Goal: Check status: Check status

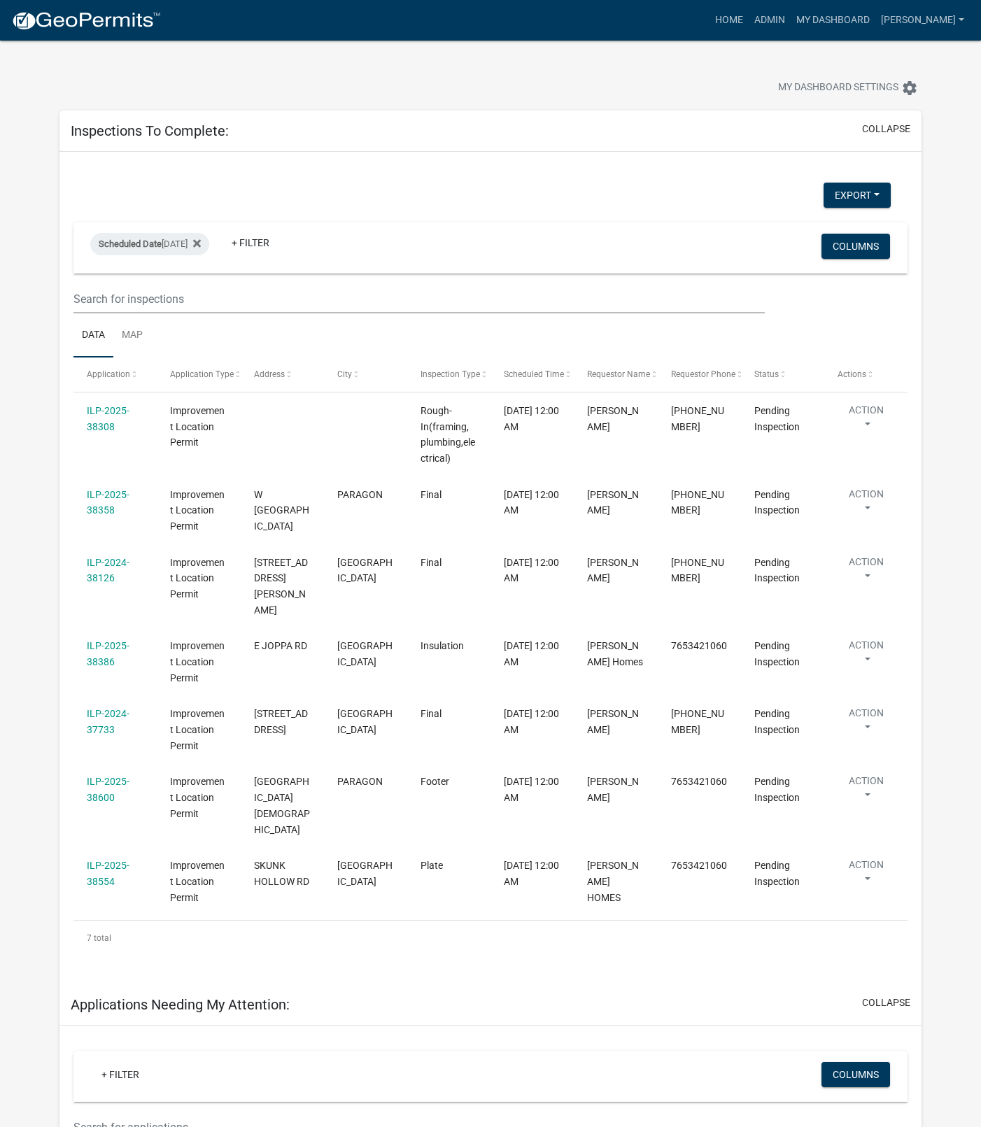
select select "1: 25"
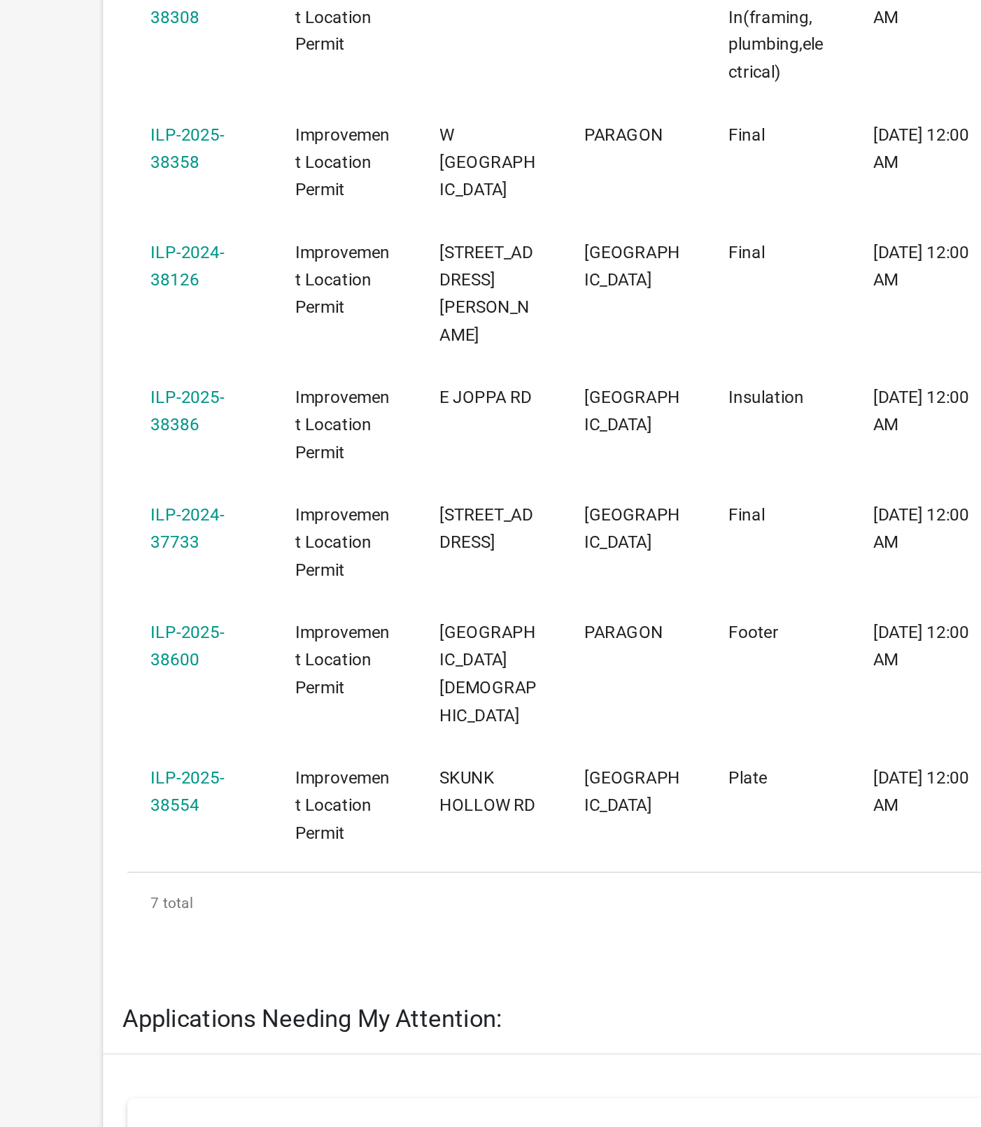
click at [111, 711] on link "ILP-2025-38554" at bounding box center [108, 724] width 43 height 27
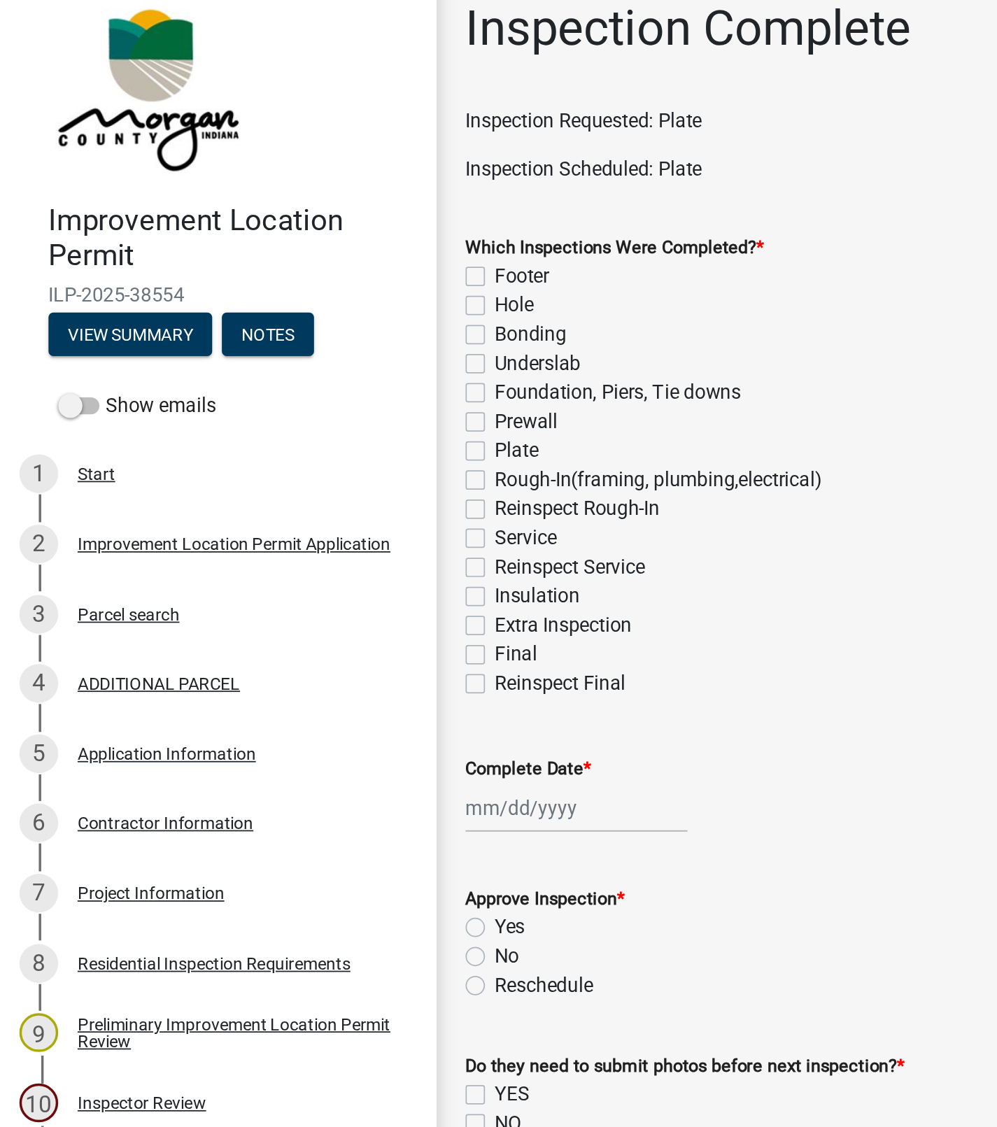
click at [90, 454] on div "Application Information" at bounding box center [96, 452] width 103 height 10
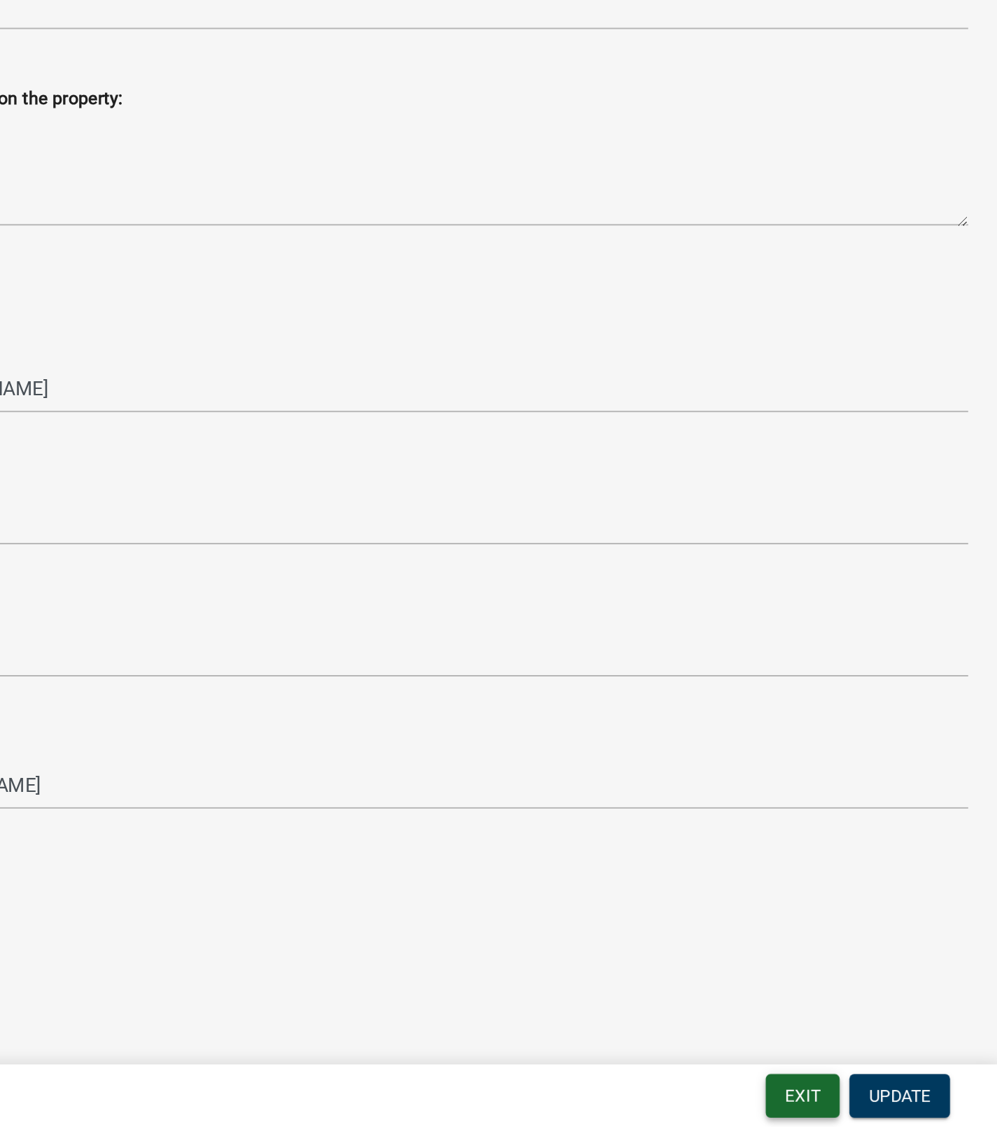
click at [871, 1106] on button "Exit" at bounding box center [885, 1109] width 43 height 25
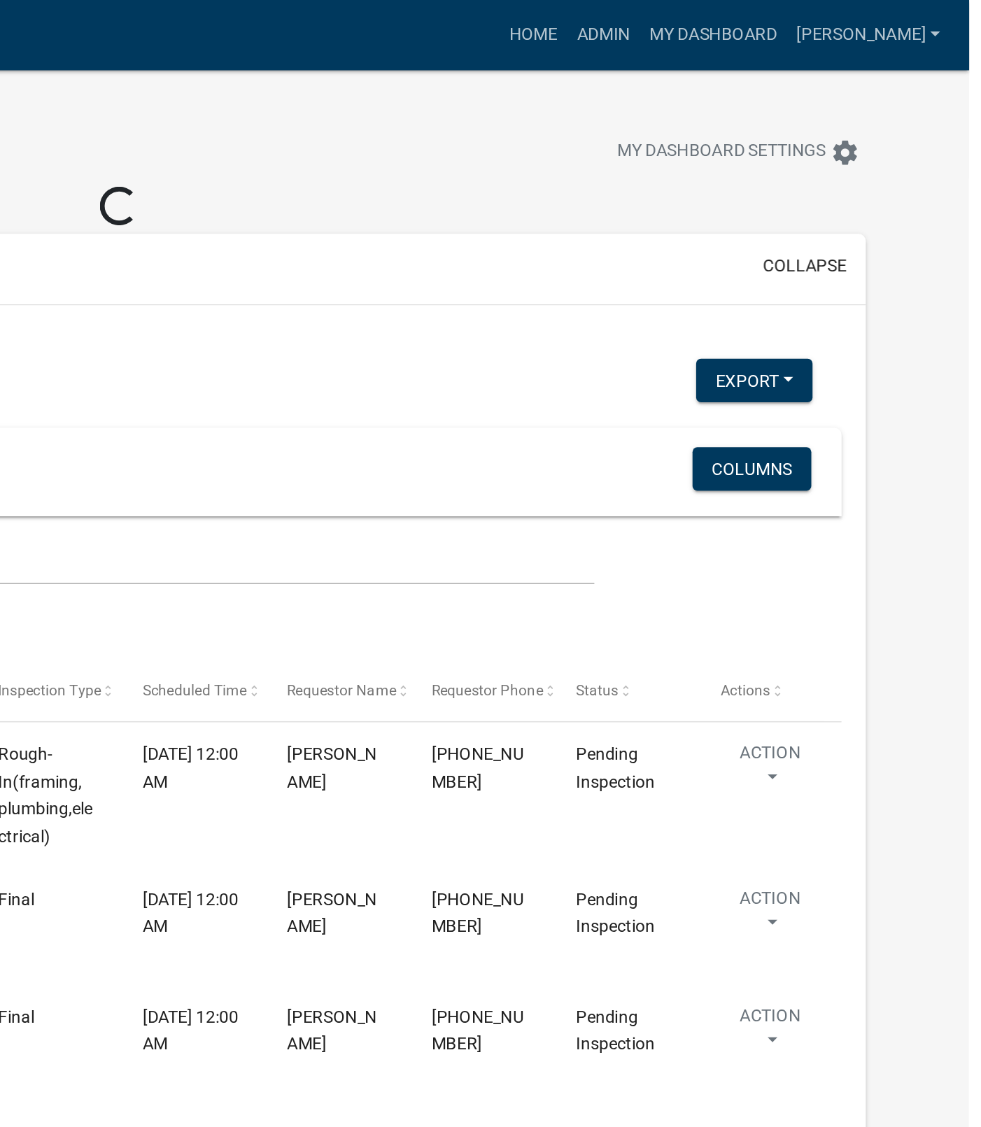
select select "1: 25"
